Goal: Task Accomplishment & Management: Manage account settings

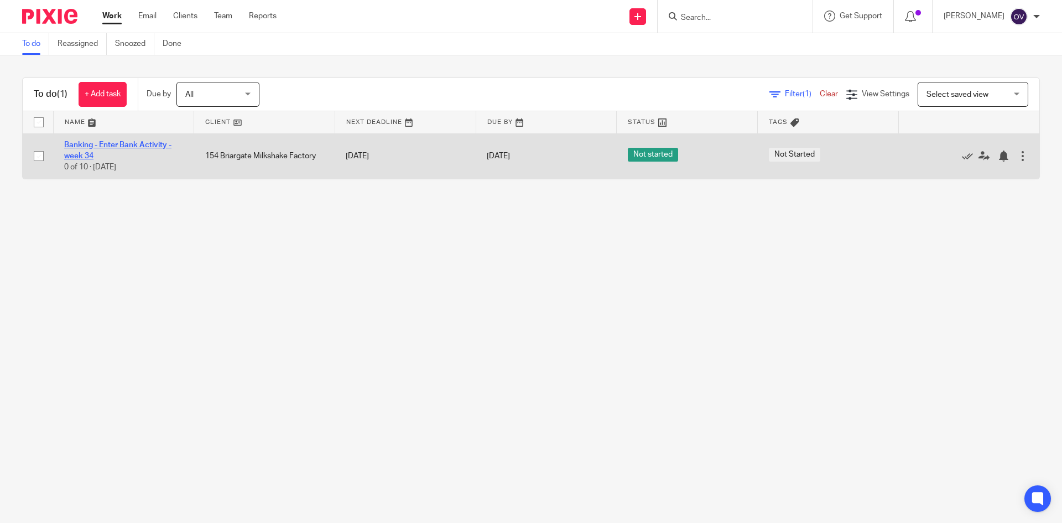
click at [128, 147] on link "Banking - Enter Bank Activity - week 34" at bounding box center [117, 150] width 107 height 19
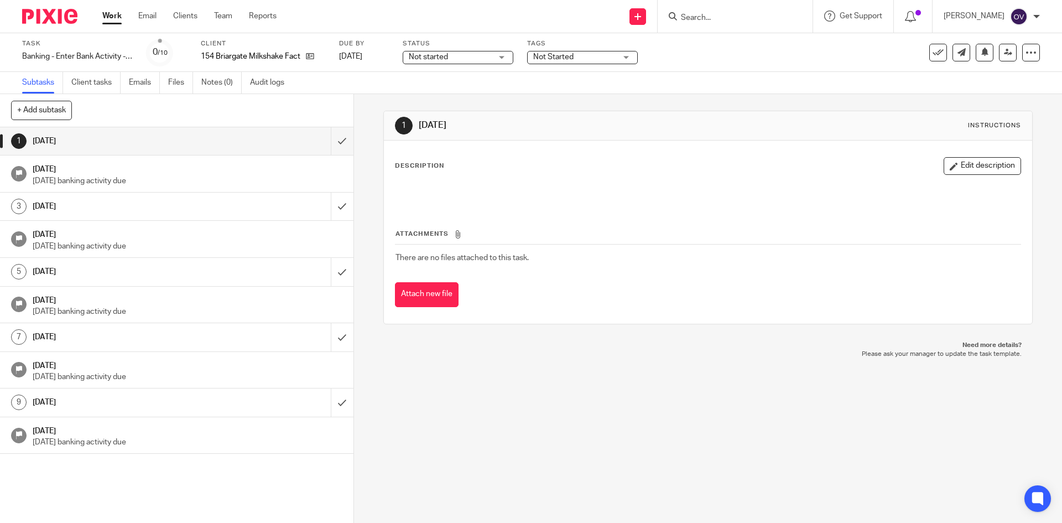
click at [509, 60] on div "Not started Not started" at bounding box center [458, 57] width 111 height 13
click at [475, 96] on li "In progress" at bounding box center [458, 97] width 109 height 23
click at [596, 60] on span "Not Started" at bounding box center [574, 57] width 83 height 12
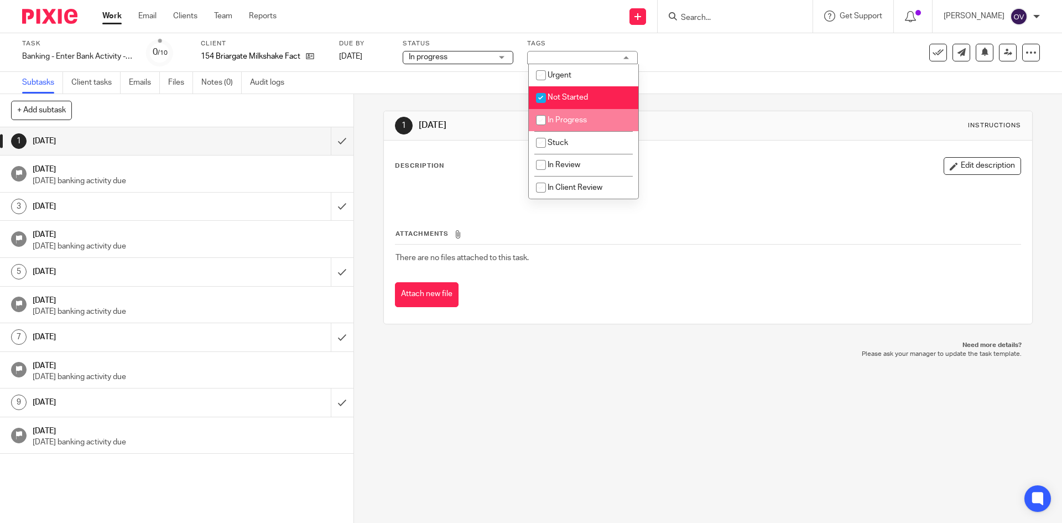
click at [578, 118] on span "In Progress" at bounding box center [566, 120] width 39 height 8
checkbox input "true"
click at [542, 96] on input "checkbox" at bounding box center [540, 97] width 21 height 21
checkbox input "false"
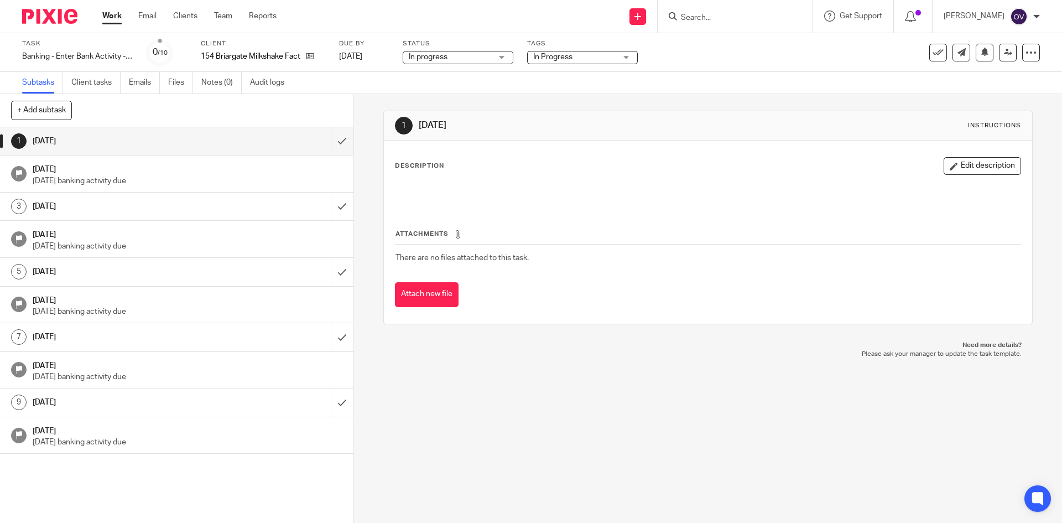
click at [453, 78] on div "Subtasks Client tasks Emails Files Notes (0) Audit logs" at bounding box center [531, 83] width 1062 height 22
click at [326, 143] on input "submit" at bounding box center [176, 141] width 353 height 28
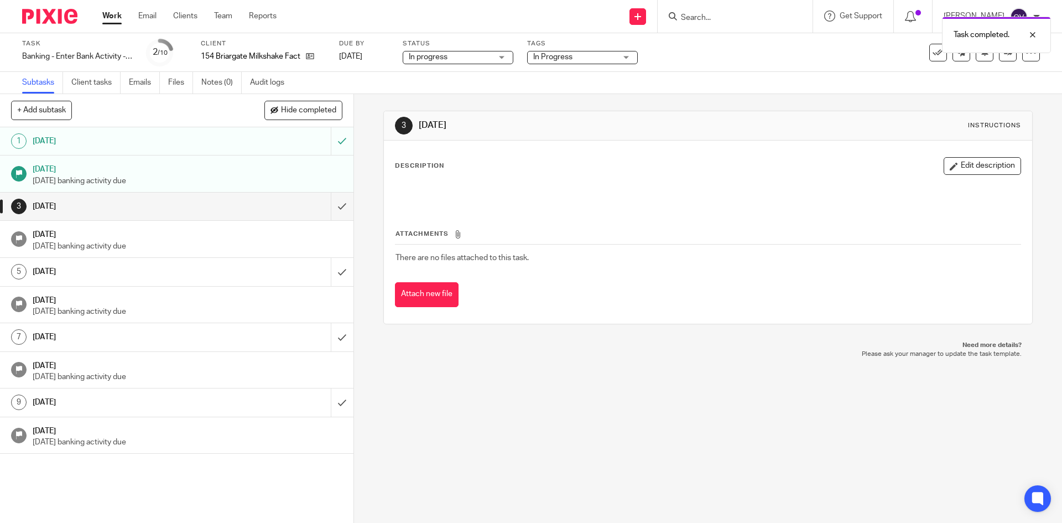
click at [116, 21] on link "Work" at bounding box center [111, 16] width 19 height 11
